Goal: Task Accomplishment & Management: Manage account settings

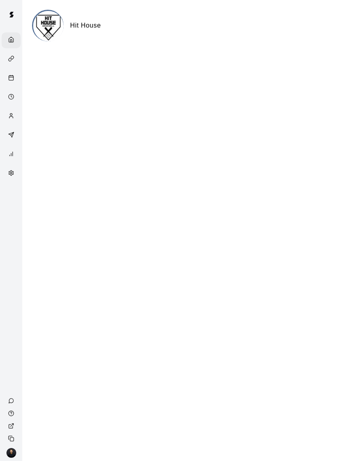
click at [17, 79] on div "Calendar" at bounding box center [13, 79] width 10 height 8
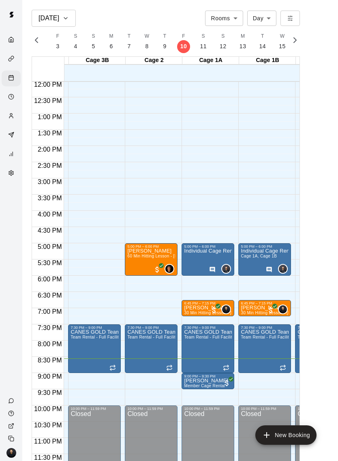
scroll to position [390, 52]
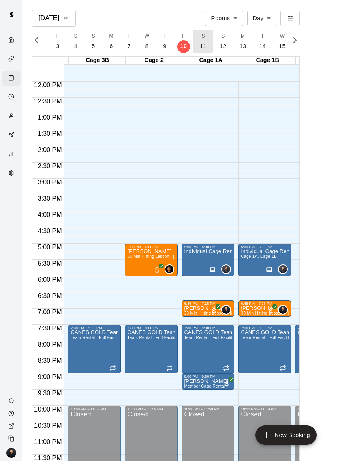
click at [203, 45] on p "11" at bounding box center [203, 46] width 7 height 9
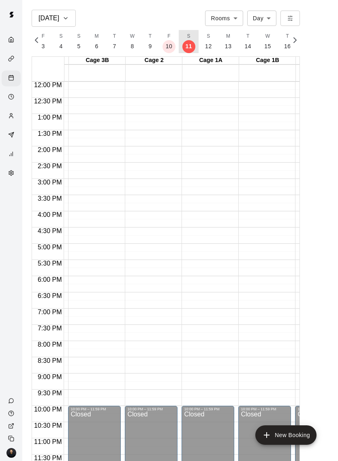
scroll to position [0, 3487]
click at [207, 44] on button "S 12" at bounding box center [204, 41] width 20 height 23
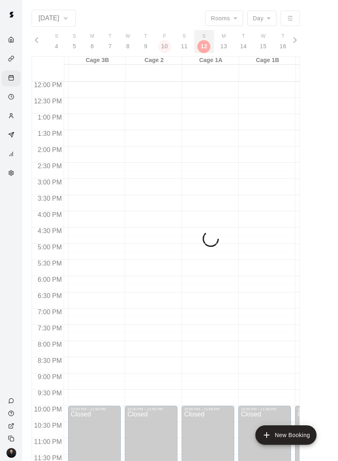
scroll to position [0, 3506]
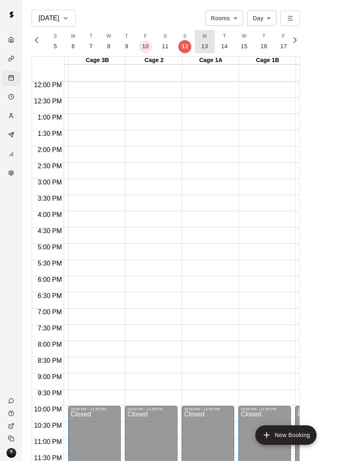
click at [208, 47] on button "M 13" at bounding box center [205, 41] width 20 height 23
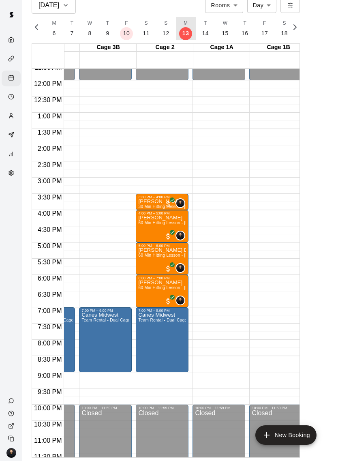
scroll to position [0, 41]
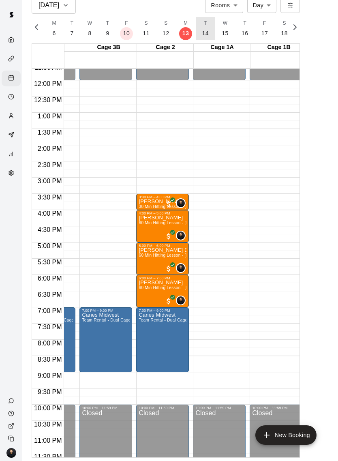
click at [204, 33] on p "14" at bounding box center [205, 33] width 7 height 9
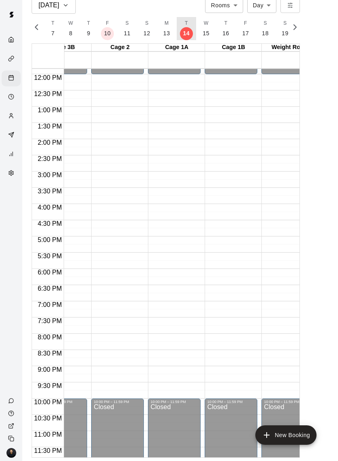
scroll to position [384, 86]
click at [205, 33] on p "15" at bounding box center [206, 33] width 7 height 9
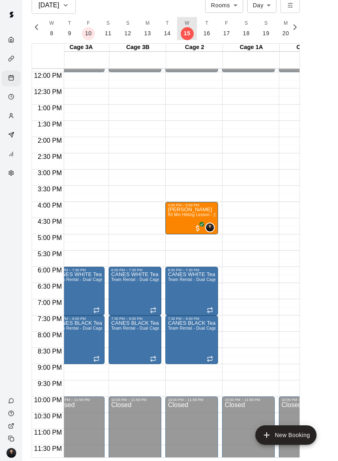
scroll to position [386, 4]
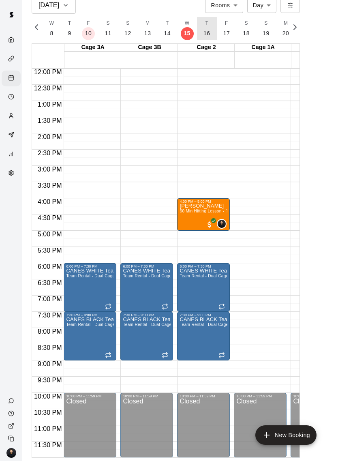
click at [209, 33] on button "T 16" at bounding box center [207, 28] width 20 height 23
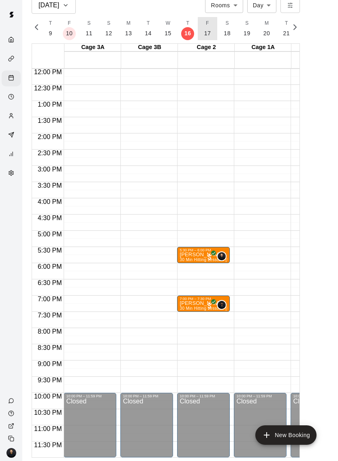
click at [211, 34] on button "F 17" at bounding box center [208, 28] width 20 height 23
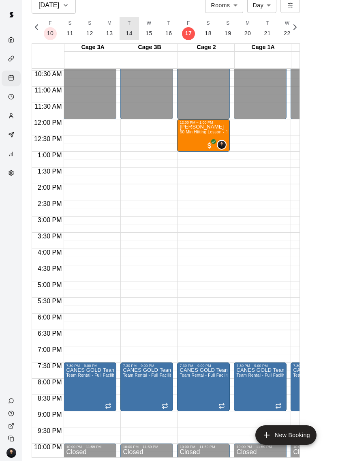
click at [126, 35] on p "14" at bounding box center [129, 33] width 7 height 9
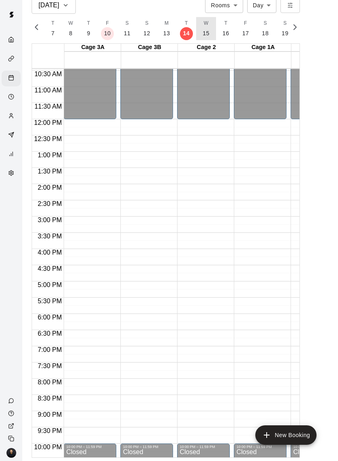
click at [201, 28] on button "W 15" at bounding box center [206, 28] width 20 height 23
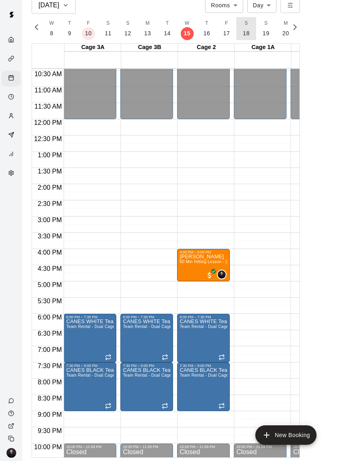
click at [246, 32] on p "18" at bounding box center [246, 33] width 7 height 9
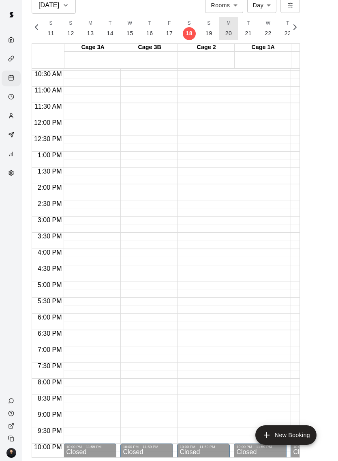
click at [225, 34] on p "20" at bounding box center [228, 33] width 7 height 9
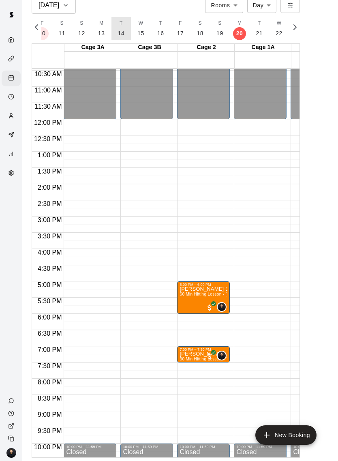
click at [119, 31] on p "14" at bounding box center [121, 33] width 7 height 9
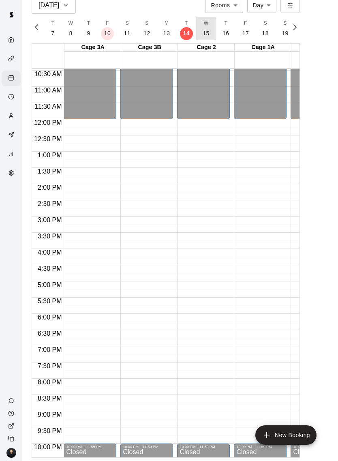
click at [204, 30] on p "15" at bounding box center [206, 33] width 7 height 9
